Goal: Find specific page/section: Find specific page/section

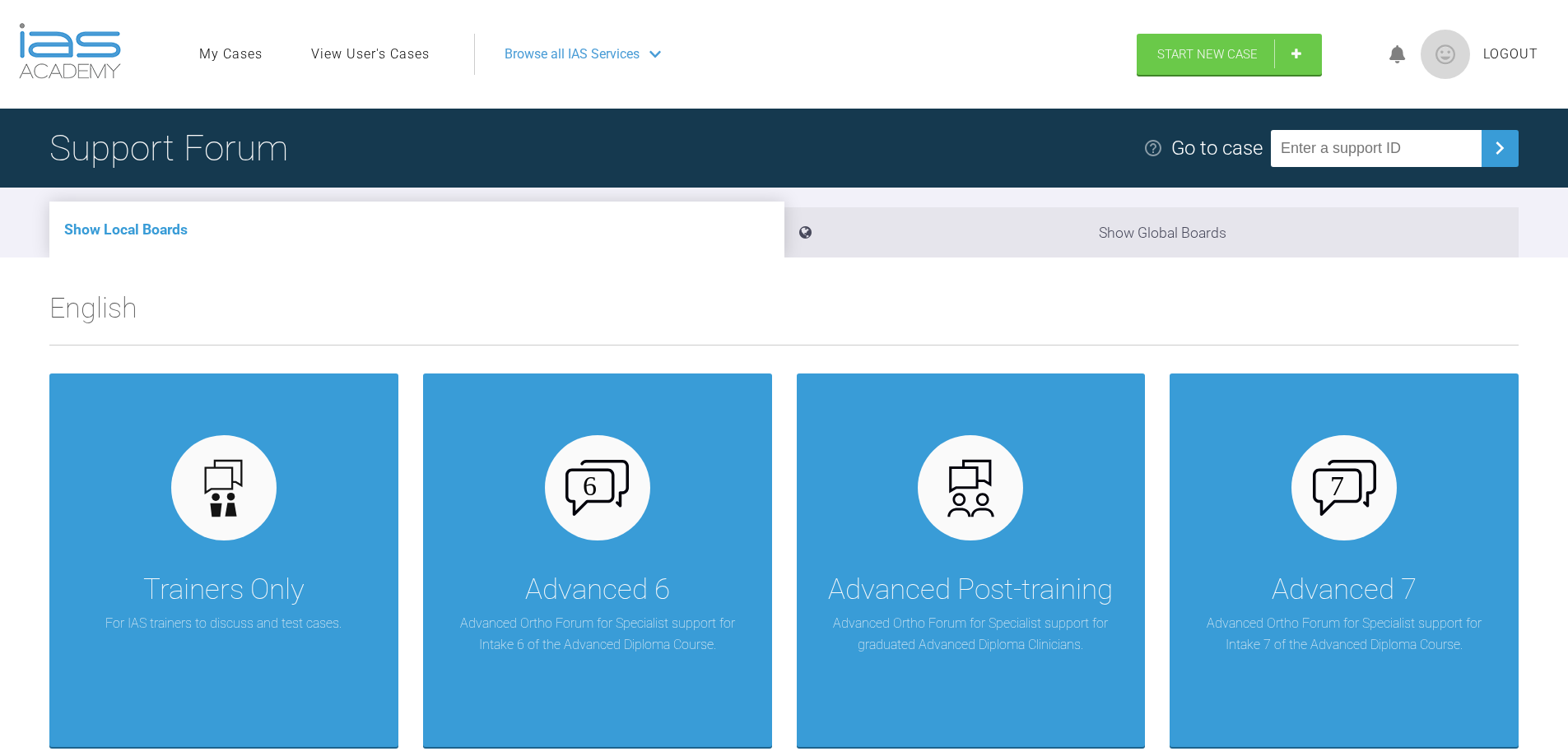
click at [396, 55] on link "View User's Cases" at bounding box center [370, 54] width 119 height 21
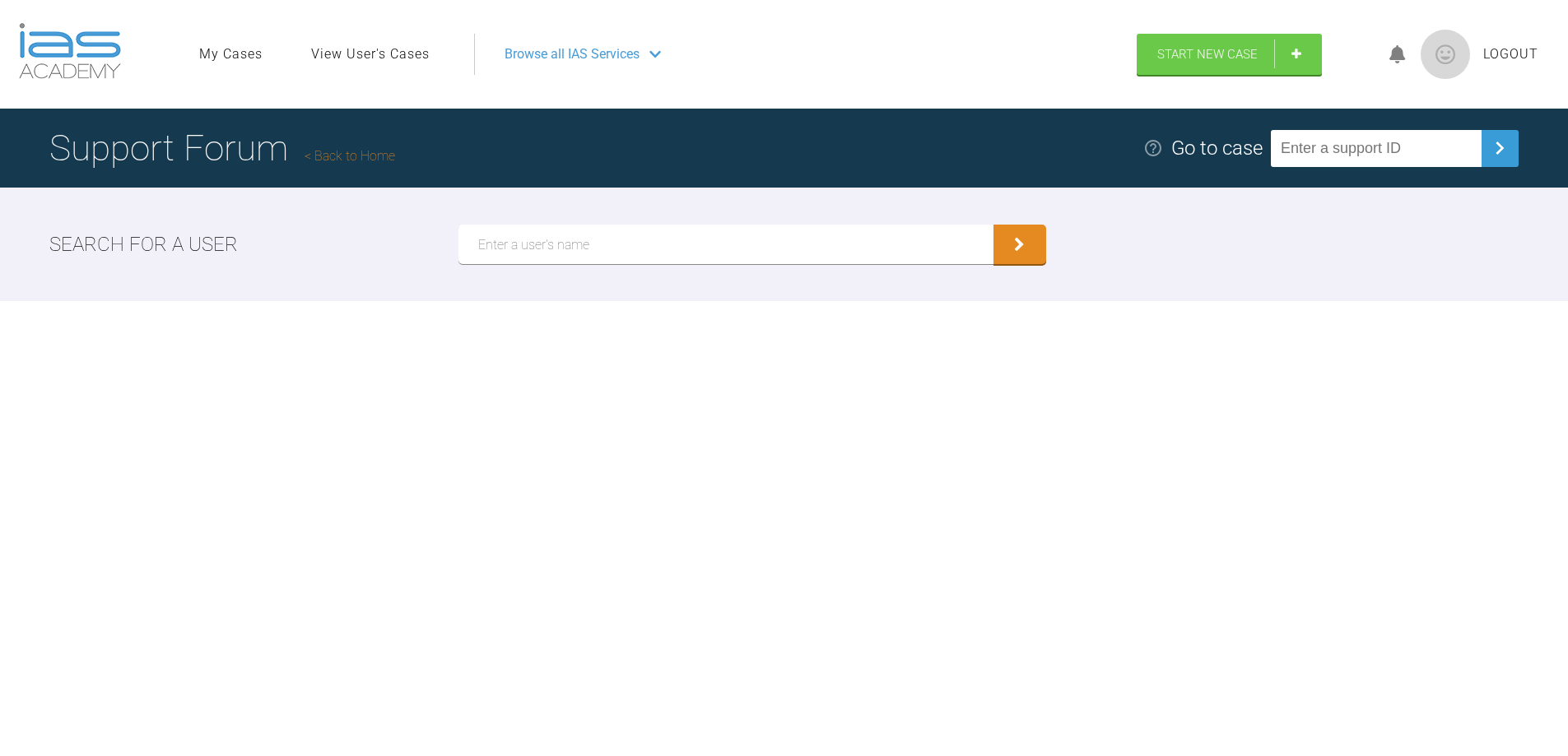
click at [547, 241] on input "text" at bounding box center [726, 244] width 535 height 39
type input "[PERSON_NAME]"
click at [1014, 244] on icon "submit" at bounding box center [1019, 246] width 11 height 15
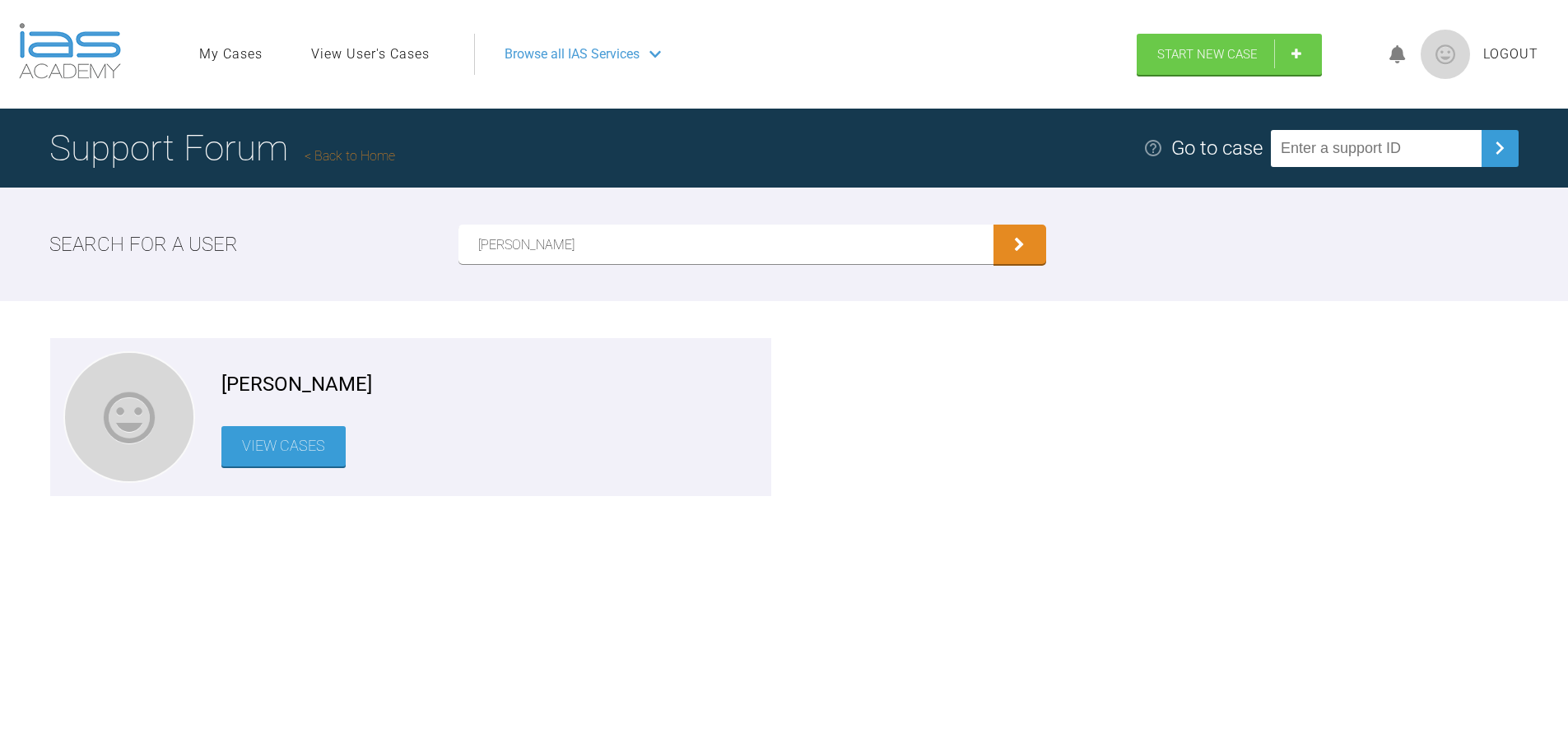
click at [285, 449] on link "View Cases" at bounding box center [283, 446] width 124 height 40
